Goal: Task Accomplishment & Management: Manage account settings

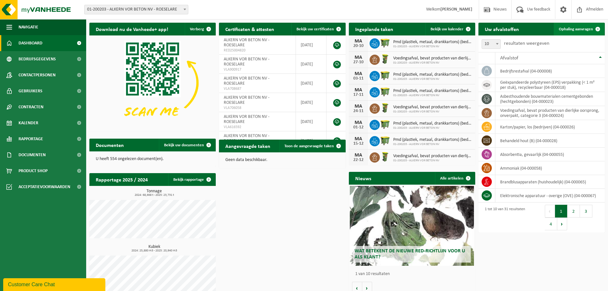
click at [571, 31] on span "Ophaling aanvragen" at bounding box center [576, 29] width 34 height 4
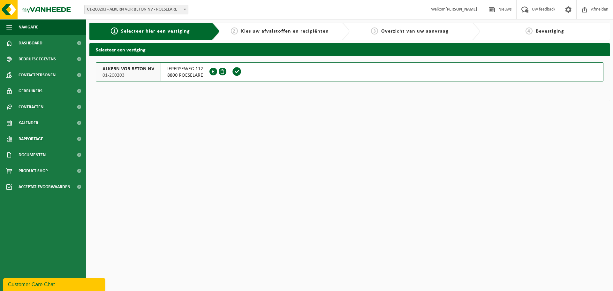
click at [128, 69] on span "ALKERN VOR BETON NV" at bounding box center [128, 69] width 52 height 6
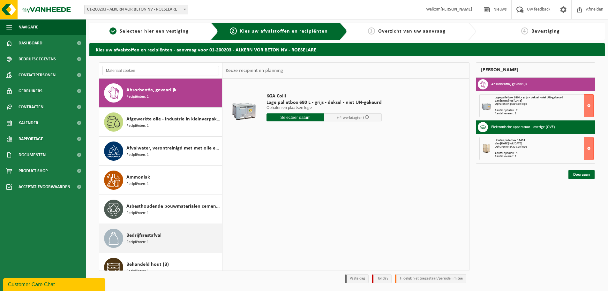
click at [146, 237] on span "Bedrijfsrestafval" at bounding box center [143, 235] width 35 height 8
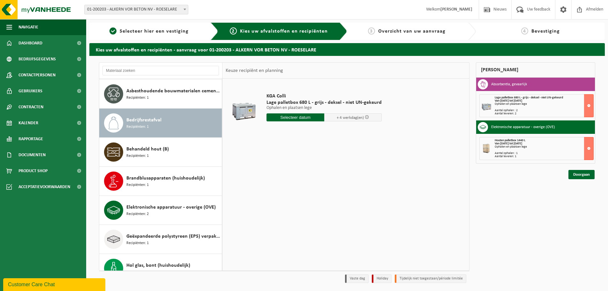
scroll to position [145, 0]
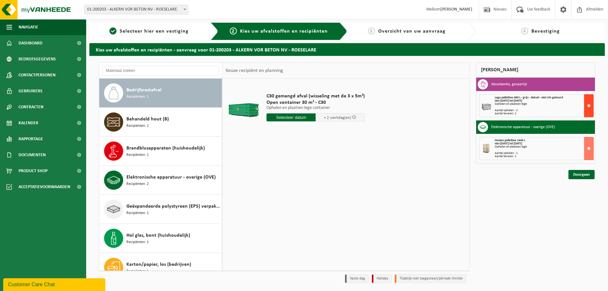
click at [588, 105] on button at bounding box center [589, 105] width 10 height 23
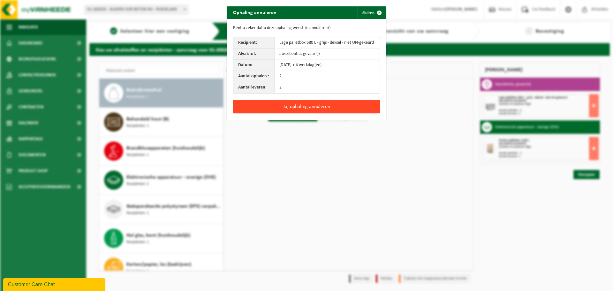
click at [323, 108] on button "Ja, ophaling annuleren" at bounding box center [306, 106] width 147 height 13
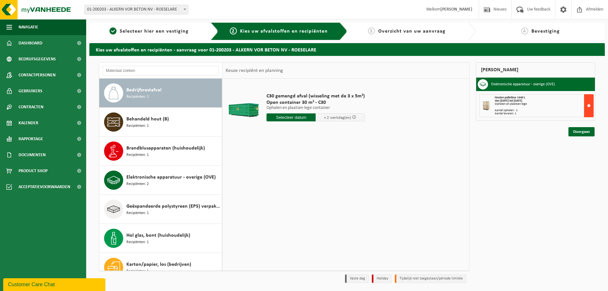
click at [590, 106] on button at bounding box center [589, 105] width 10 height 23
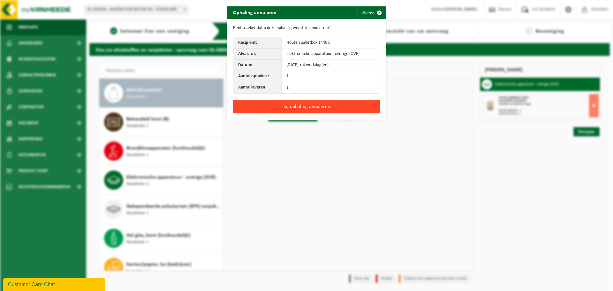
click at [325, 106] on button "Ja, ophaling annuleren" at bounding box center [306, 106] width 147 height 13
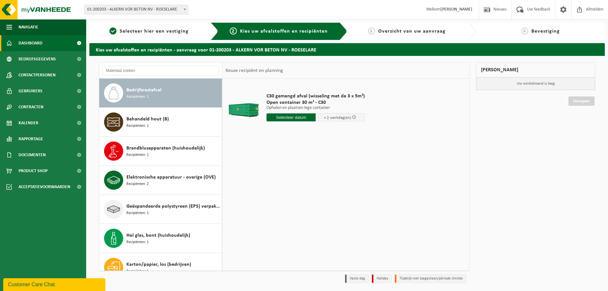
click at [36, 45] on span "Dashboard" at bounding box center [31, 43] width 24 height 16
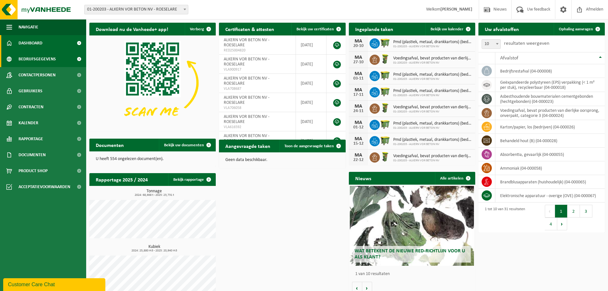
click at [36, 57] on span "Bedrijfsgegevens" at bounding box center [37, 59] width 37 height 16
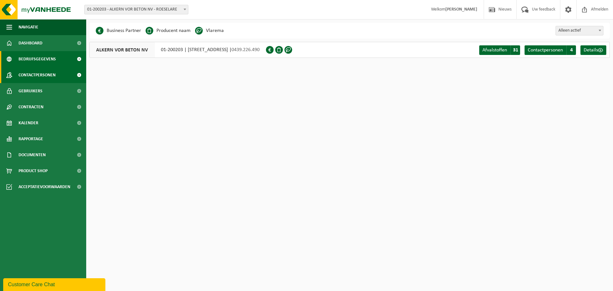
click at [35, 75] on span "Contactpersonen" at bounding box center [37, 75] width 37 height 16
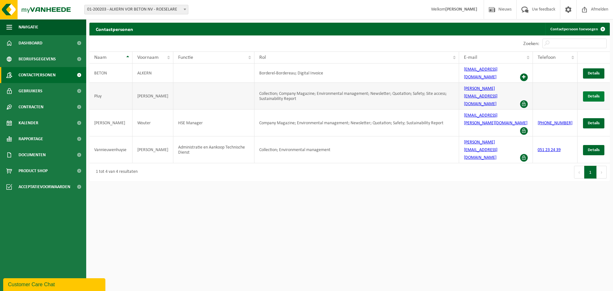
click at [597, 94] on span "Details" at bounding box center [593, 96] width 12 height 4
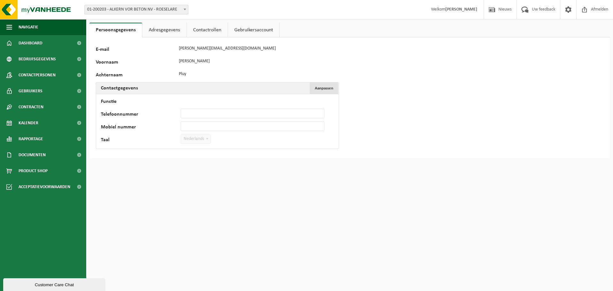
click at [324, 88] on span "Aanpassen" at bounding box center [324, 88] width 19 height 4
click at [207, 100] on input "Functie" at bounding box center [253, 101] width 144 height 10
type input "HSE manager"
click at [220, 127] on input "Mobiel nummer" at bounding box center [253, 126] width 144 height 10
type input "[PHONE_NUMBER]"
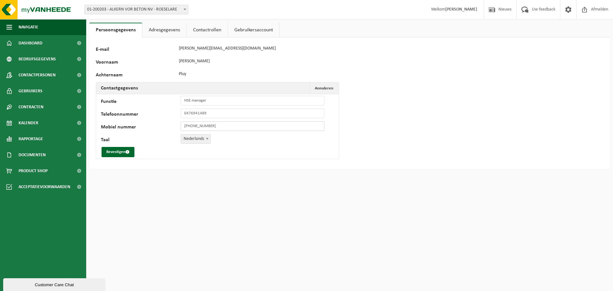
type input "[PHONE_NUMBER]"
click at [116, 152] on button "Bevestigen" at bounding box center [117, 152] width 33 height 10
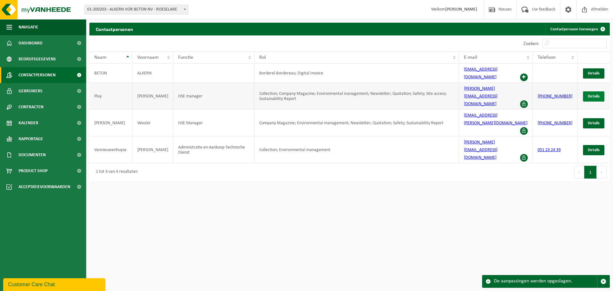
click at [592, 94] on span "Details" at bounding box center [593, 96] width 12 height 4
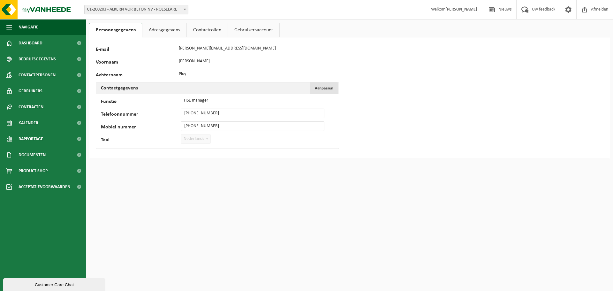
click at [325, 88] on span "Aanpassen" at bounding box center [324, 88] width 19 height 4
click at [209, 100] on input "HSE manager" at bounding box center [253, 101] width 144 height 10
type input "HSE Manager"
click at [116, 152] on button "Bevestigen" at bounding box center [117, 152] width 33 height 10
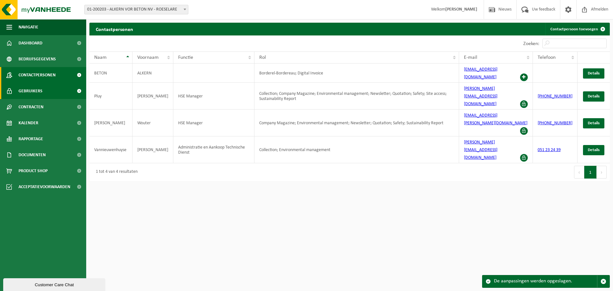
click at [26, 92] on span "Gebruikers" at bounding box center [31, 91] width 24 height 16
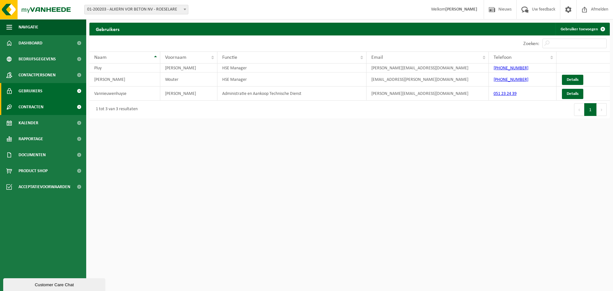
click at [31, 106] on span "Contracten" at bounding box center [31, 107] width 25 height 16
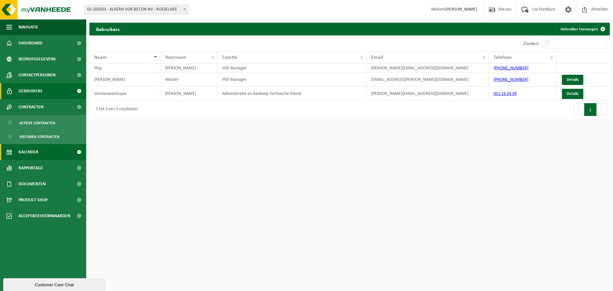
click at [34, 152] on span "Kalender" at bounding box center [29, 152] width 20 height 16
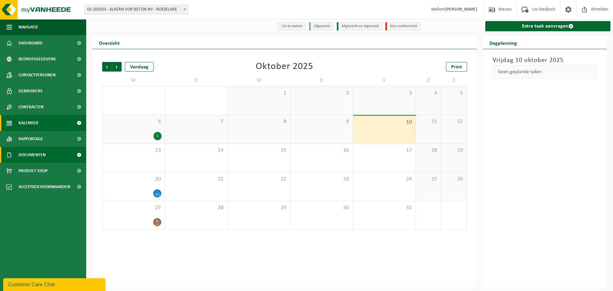
click at [34, 154] on span "Documenten" at bounding box center [32, 155] width 27 height 16
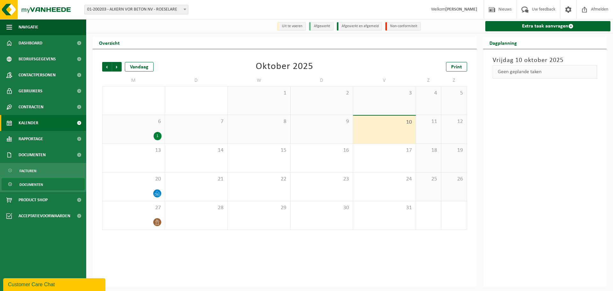
click at [33, 185] on span "Documenten" at bounding box center [31, 184] width 24 height 12
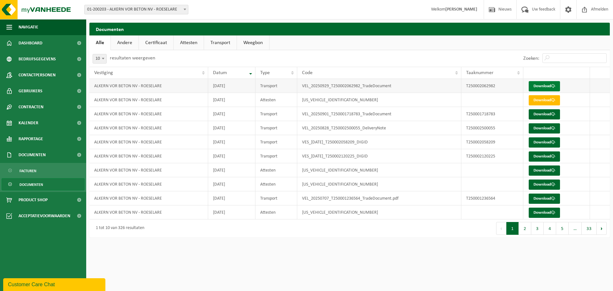
click at [544, 85] on link "Download" at bounding box center [543, 86] width 31 height 10
click at [28, 215] on span "Acceptatievoorwaarden" at bounding box center [45, 216] width 52 height 16
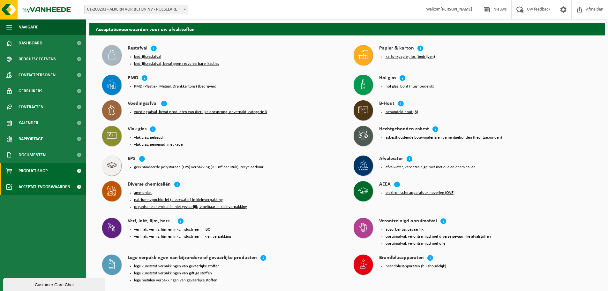
click at [34, 169] on span "Product Shop" at bounding box center [33, 171] width 29 height 16
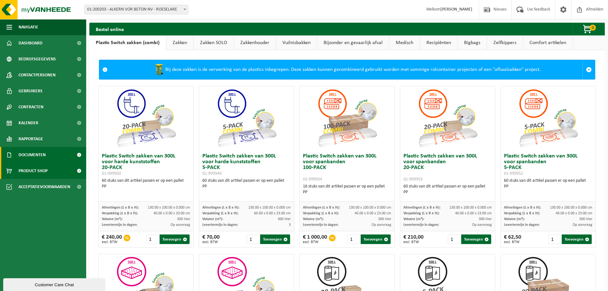
click at [36, 155] on span "Documenten" at bounding box center [32, 155] width 27 height 16
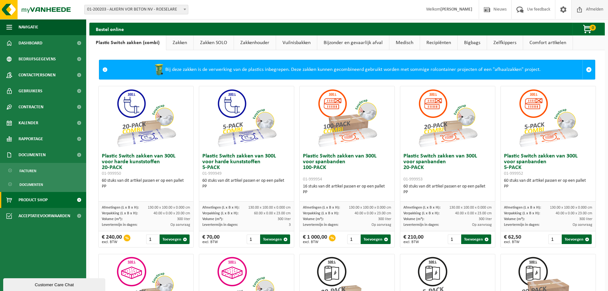
click at [593, 9] on span "Afmelden" at bounding box center [594, 9] width 20 height 19
